Goal: Task Accomplishment & Management: Use online tool/utility

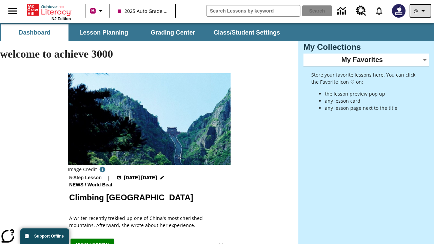
click at [420, 11] on icon "Profile/Settings" at bounding box center [423, 11] width 8 height 8
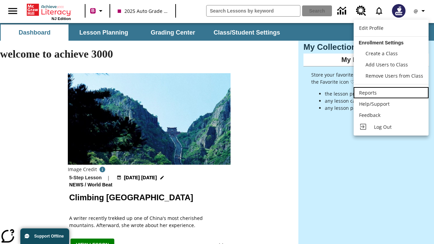
click at [391, 93] on div "Reports" at bounding box center [391, 92] width 64 height 7
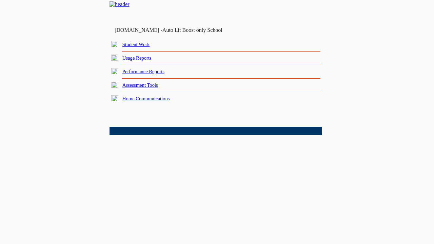
click at [151, 74] on link "Performance Reports" at bounding box center [143, 71] width 42 height 5
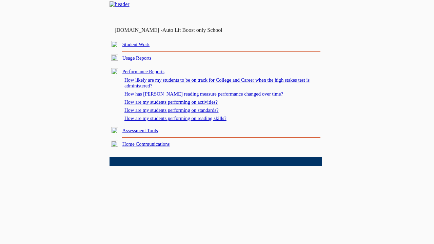
click at [178, 113] on link "How are my students performing on standards?" at bounding box center [171, 109] width 94 height 5
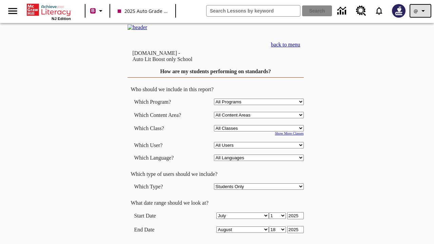
click at [420, 11] on icon "Profile/Settings" at bounding box center [423, 11] width 8 height 8
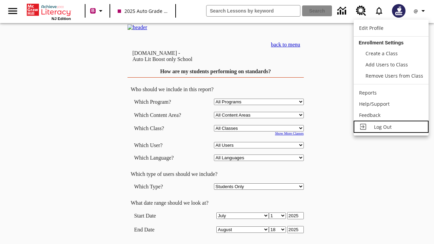
click at [391, 127] on span "Log Out" at bounding box center [383, 127] width 18 height 6
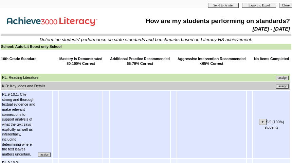
click at [282, 86] on input "assign" at bounding box center [282, 86] width 13 height 4
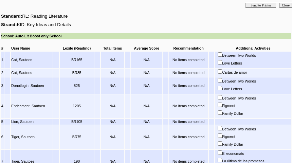
click at [222, 99] on input "Between Two Worlds" at bounding box center [219, 97] width 4 height 4
checkbox input "true"
